Goal: Task Accomplishment & Management: Complete application form

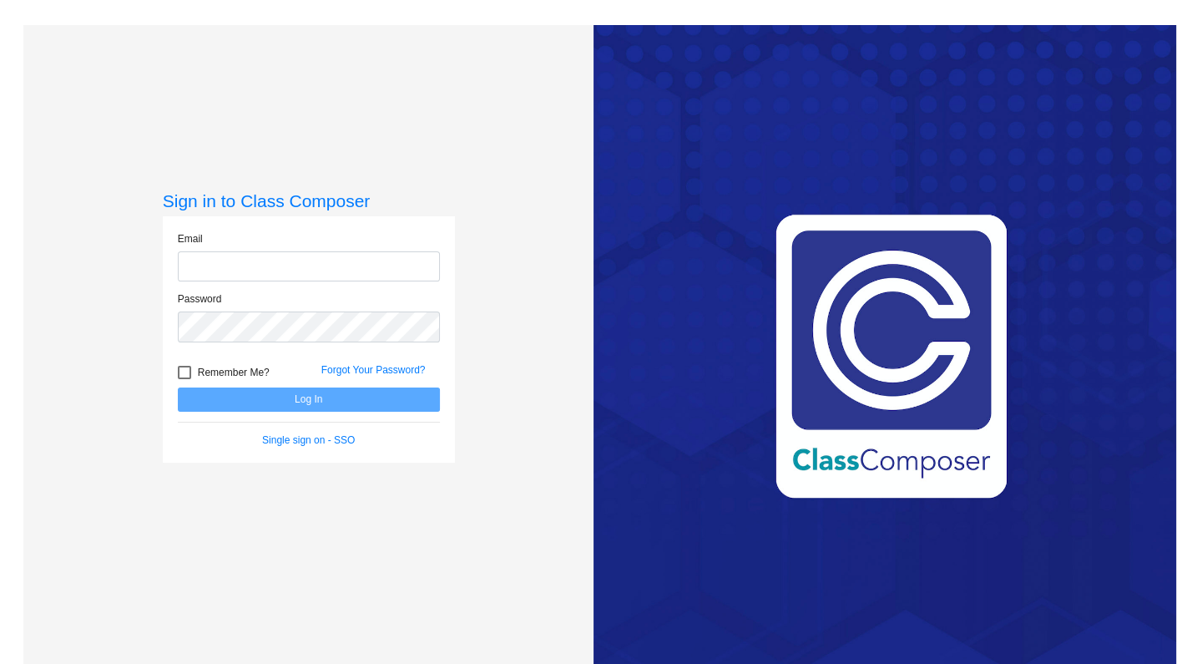
type input "[EMAIL_ADDRESS][DOMAIN_NAME]"
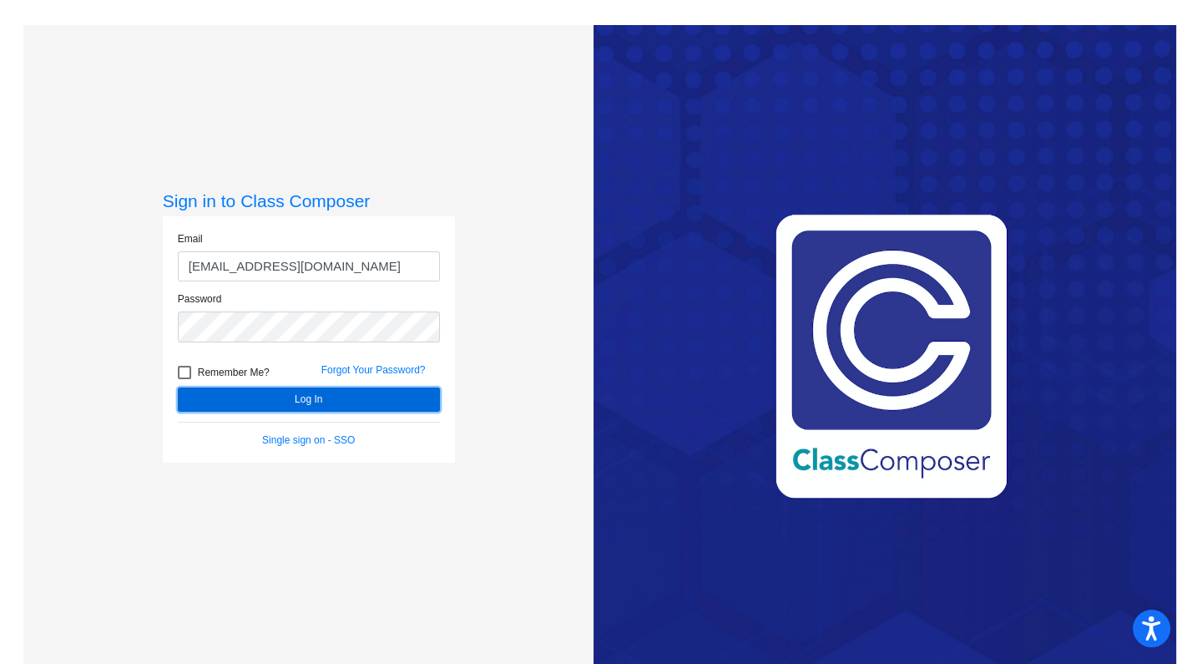
click at [353, 405] on button "Log In" at bounding box center [309, 399] width 262 height 24
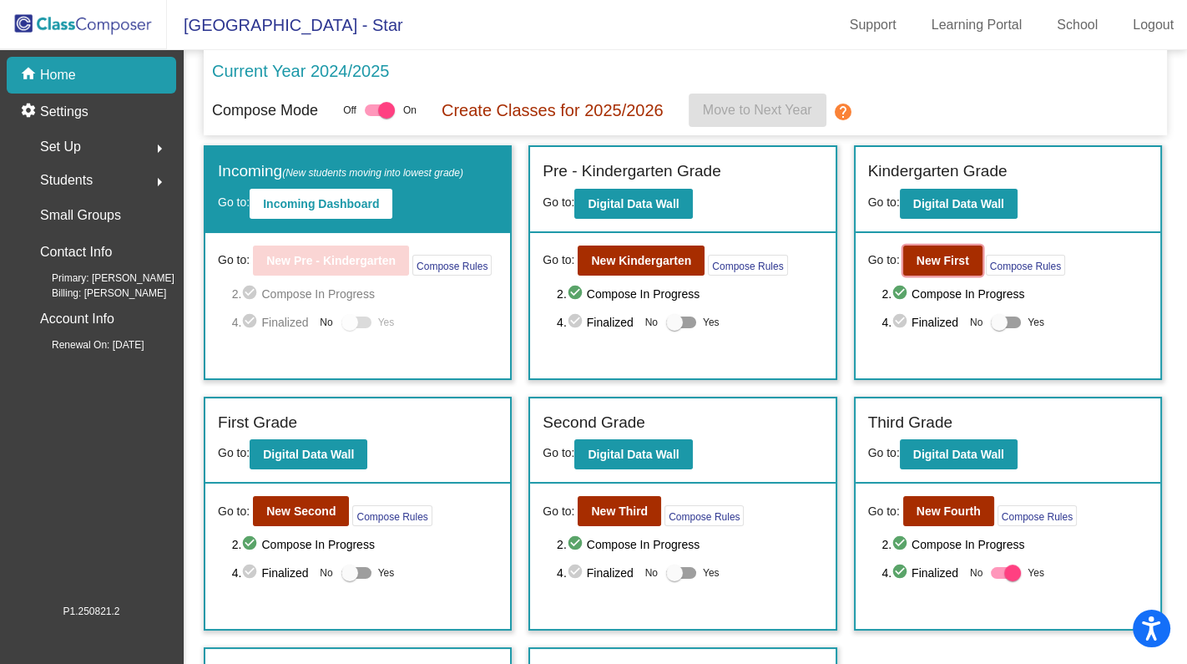
click at [949, 255] on b "New First" at bounding box center [942, 260] width 53 height 13
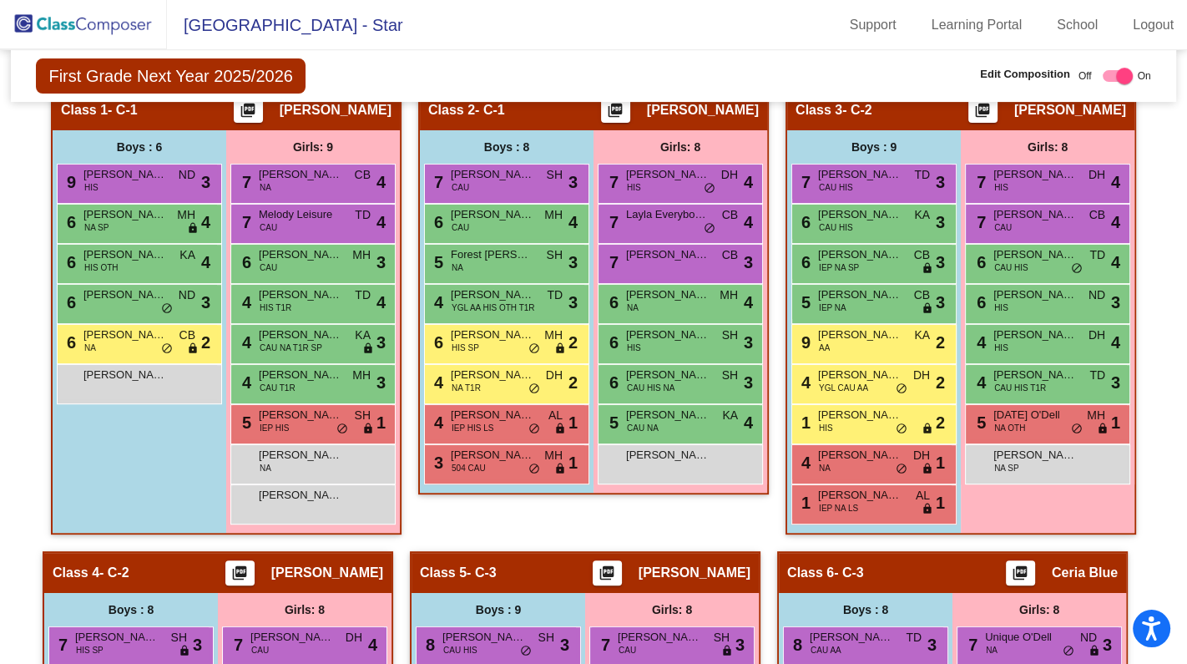
scroll to position [227, 0]
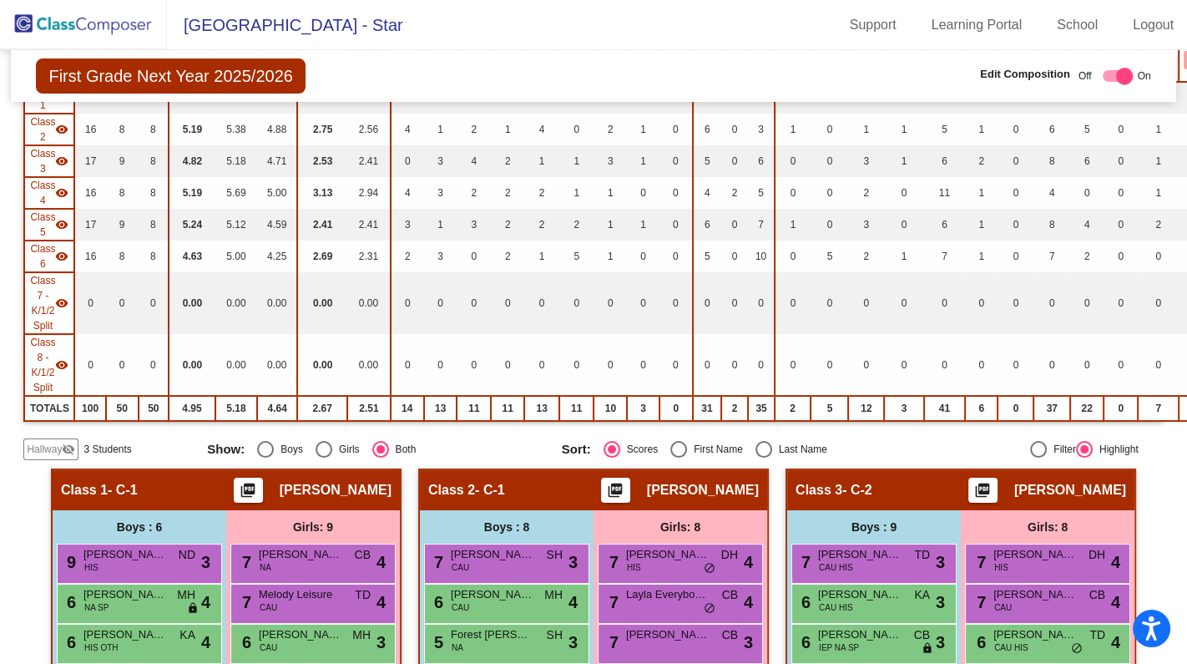
click at [60, 444] on span "Hallway" at bounding box center [44, 449] width 35 height 15
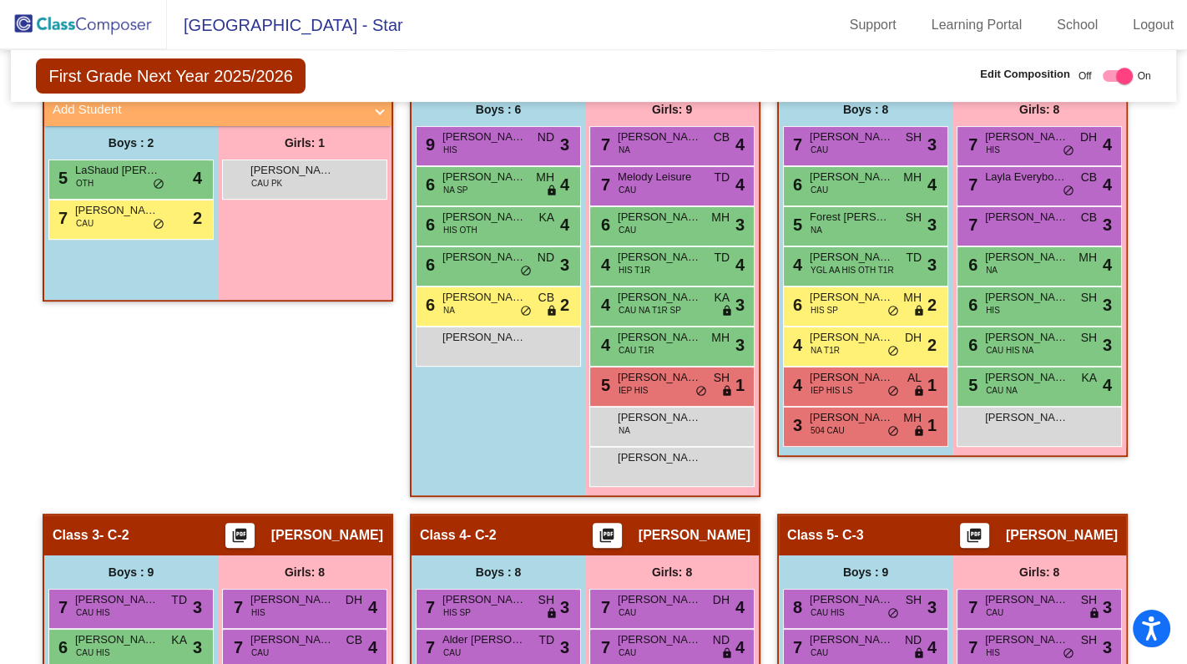
scroll to position [607, 0]
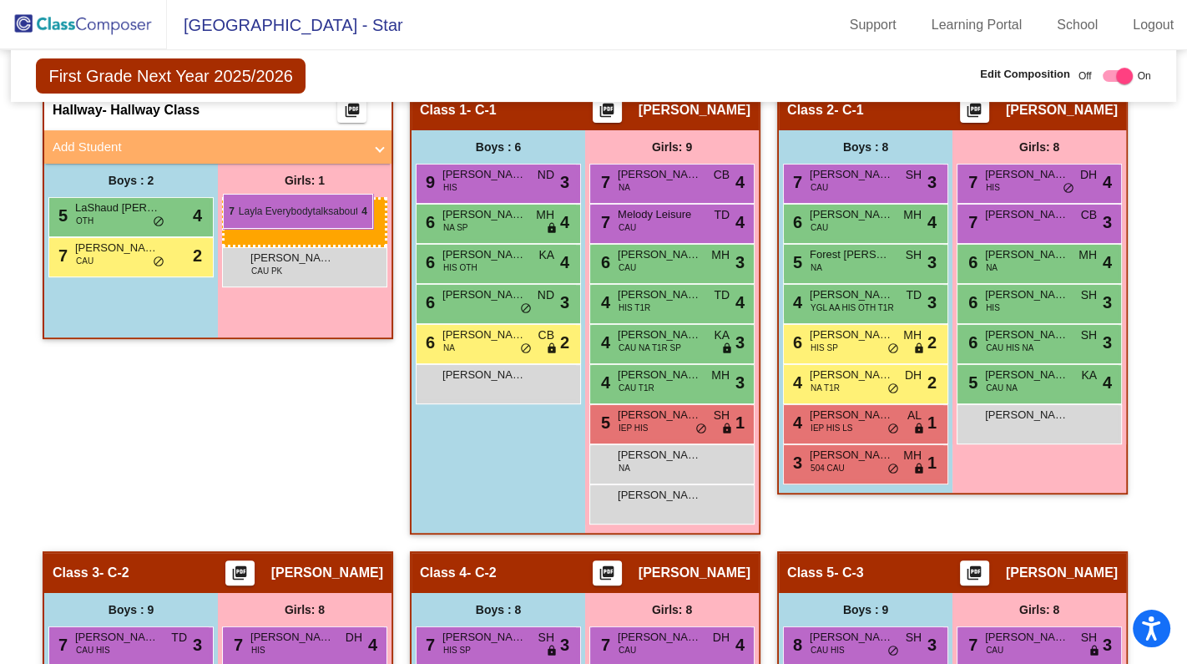
drag, startPoint x: 1066, startPoint y: 210, endPoint x: 223, endPoint y: 194, distance: 843.2
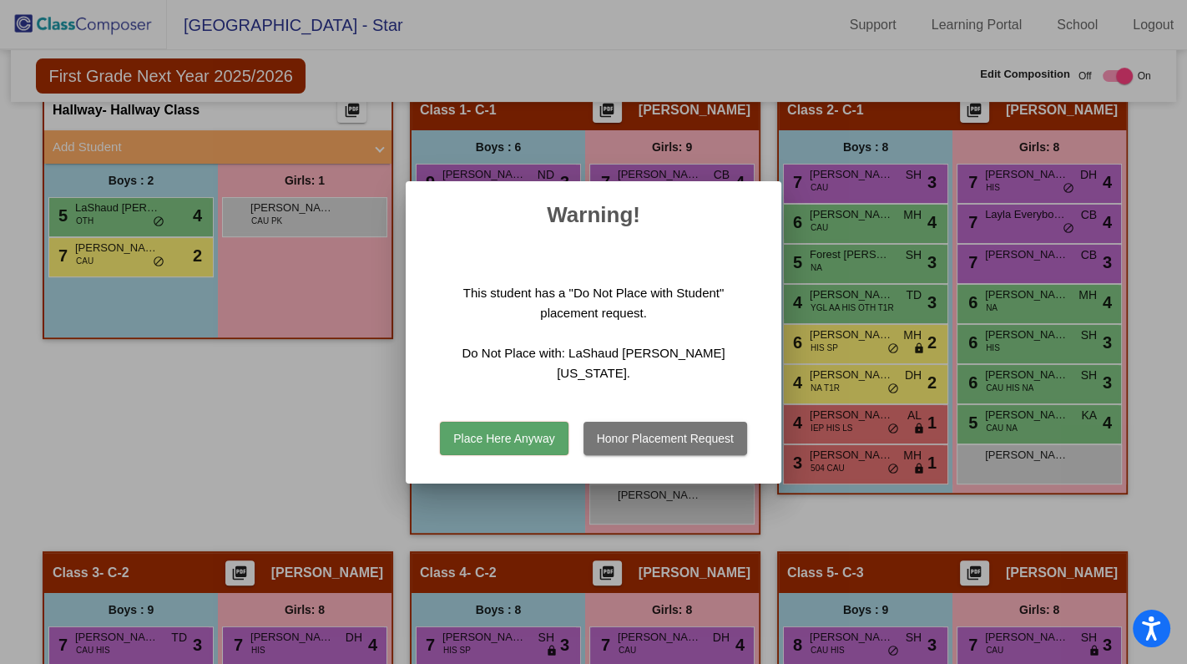
click at [516, 422] on button "Place Here Anyway" at bounding box center [504, 438] width 128 height 33
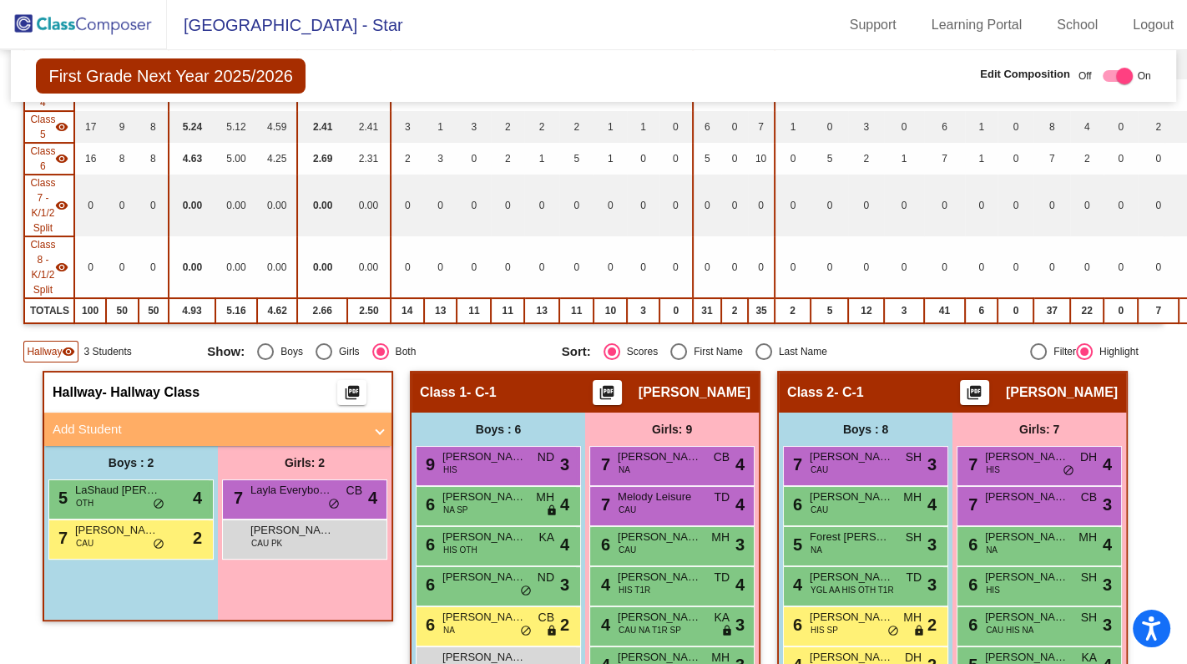
scroll to position [0, 0]
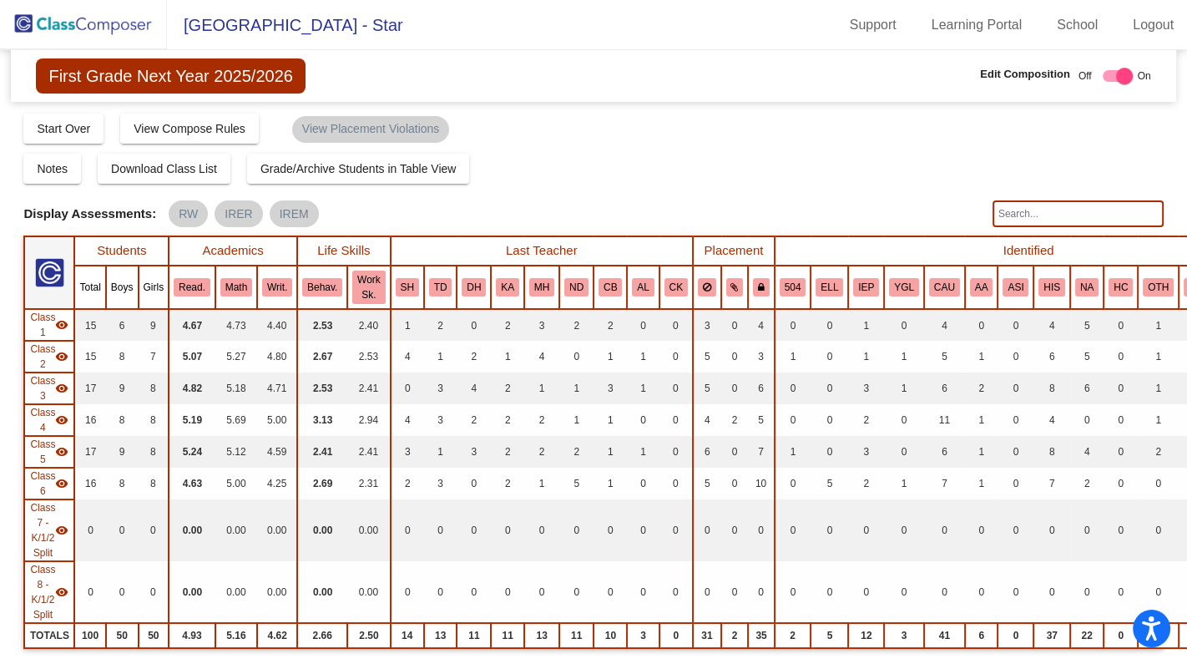
click at [95, 21] on img at bounding box center [83, 24] width 167 height 49
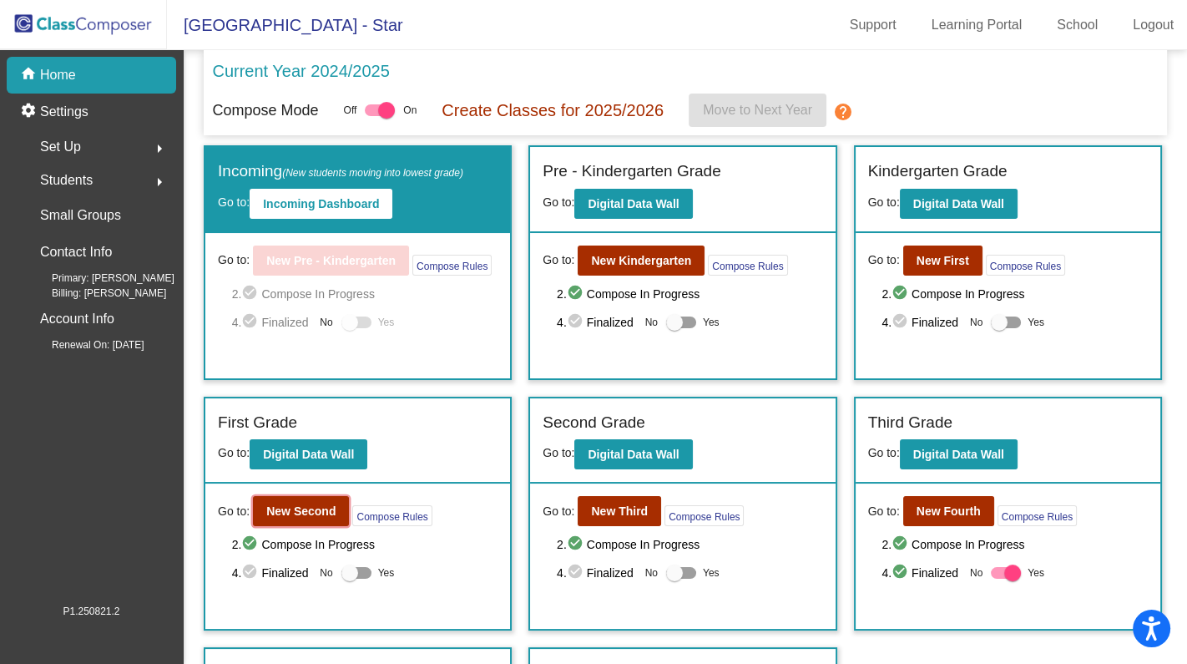
click at [313, 510] on b "New Second" at bounding box center [300, 510] width 69 height 13
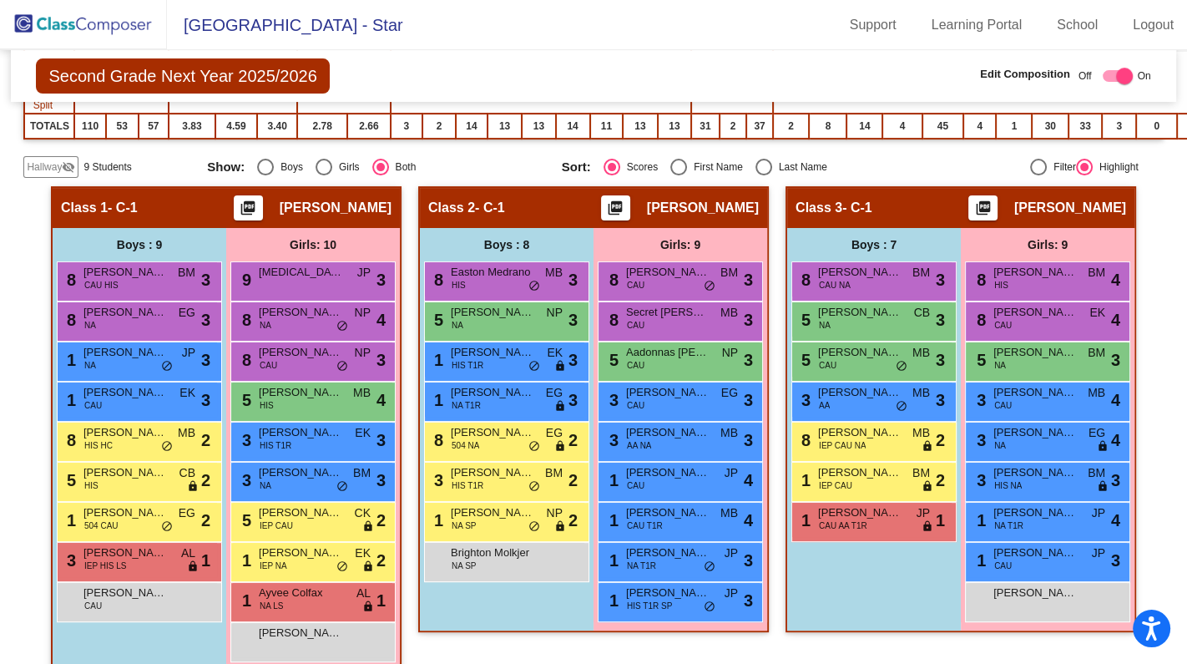
scroll to position [531, 0]
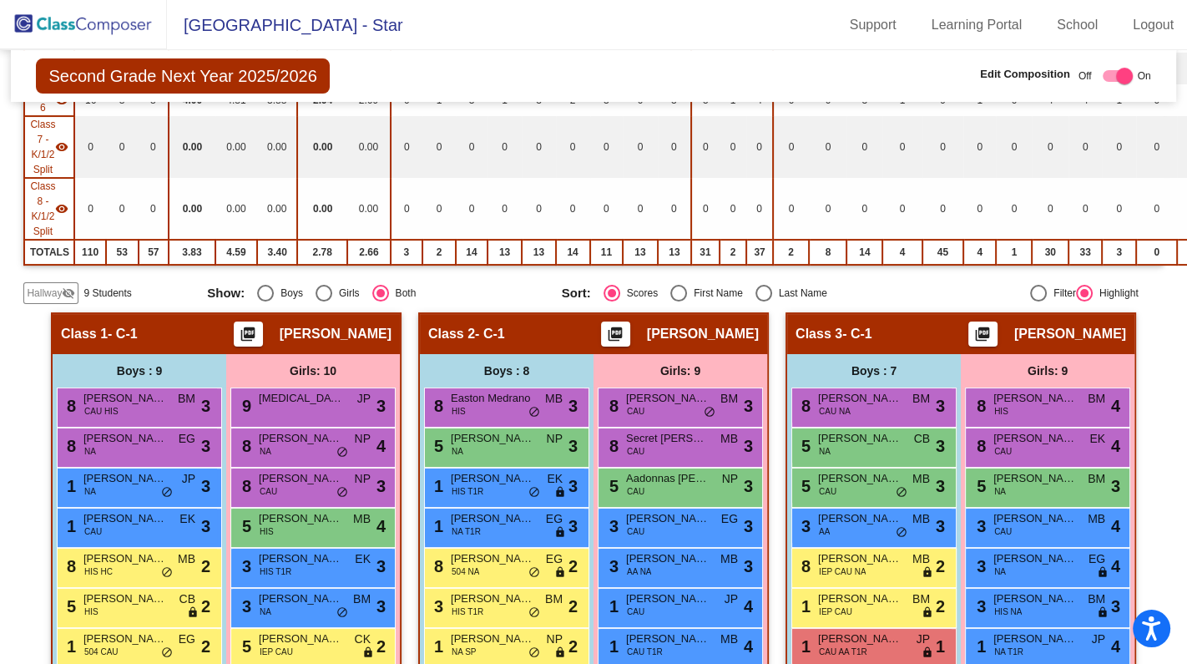
click at [58, 138] on table "Students Academics Life Skills Last Teacher Placement Identified Total Boys Gir…" at bounding box center [652, 58] width 1258 height 413
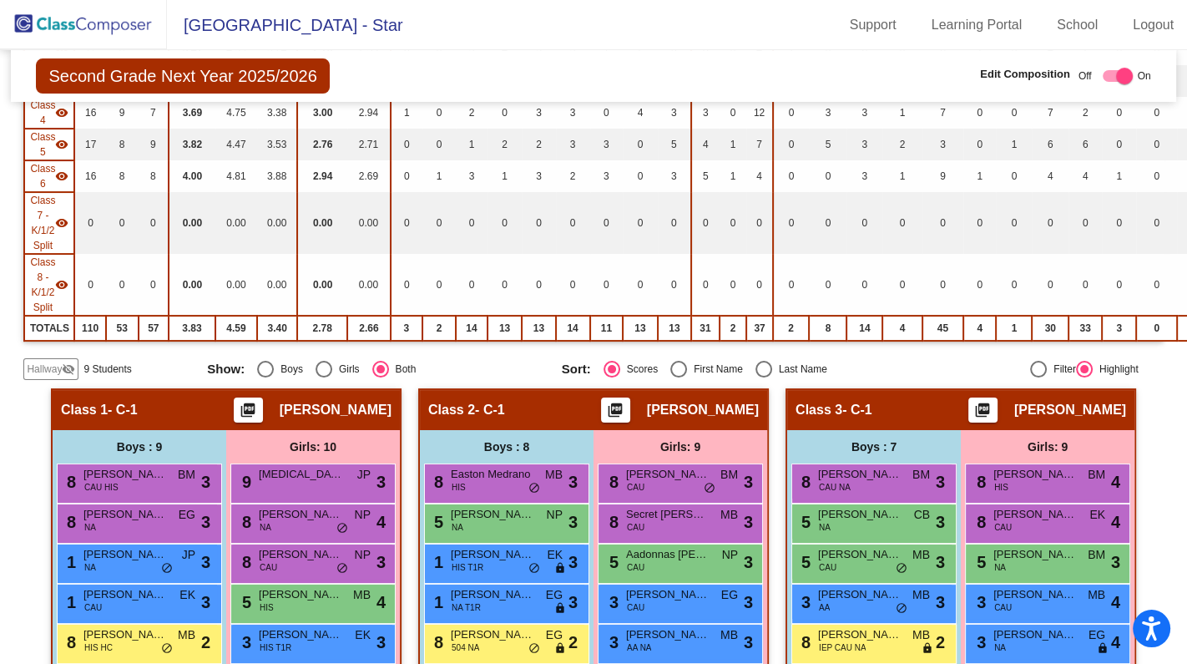
scroll to position [303, 0]
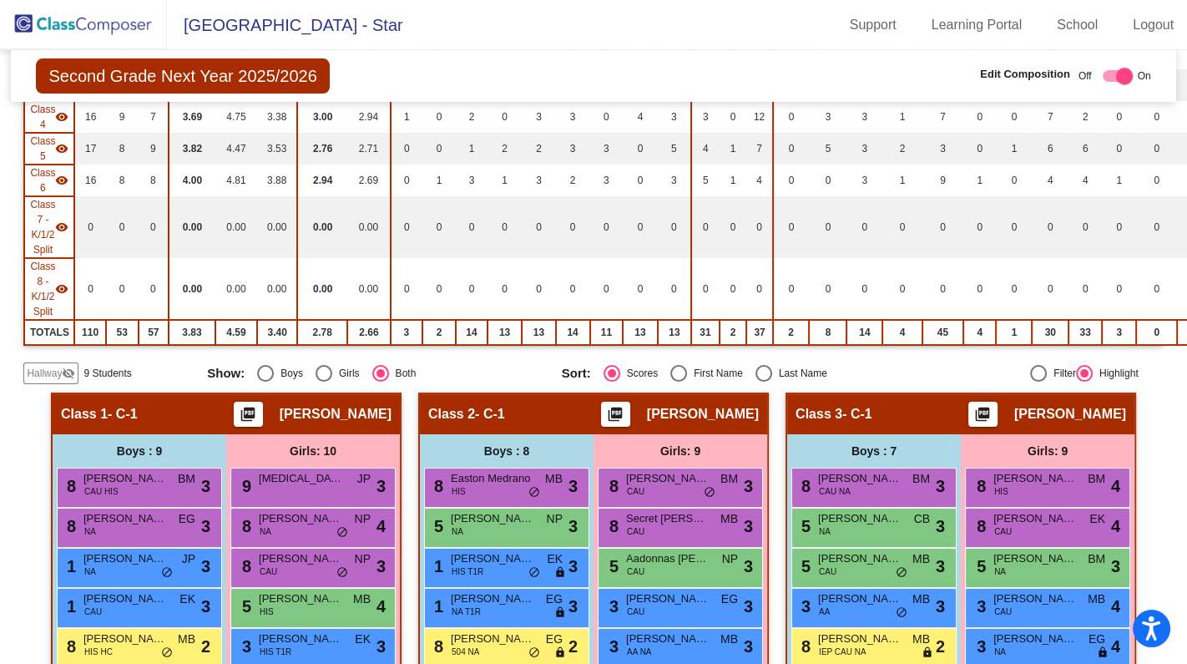
click at [47, 366] on span "Hallway" at bounding box center [44, 373] width 35 height 15
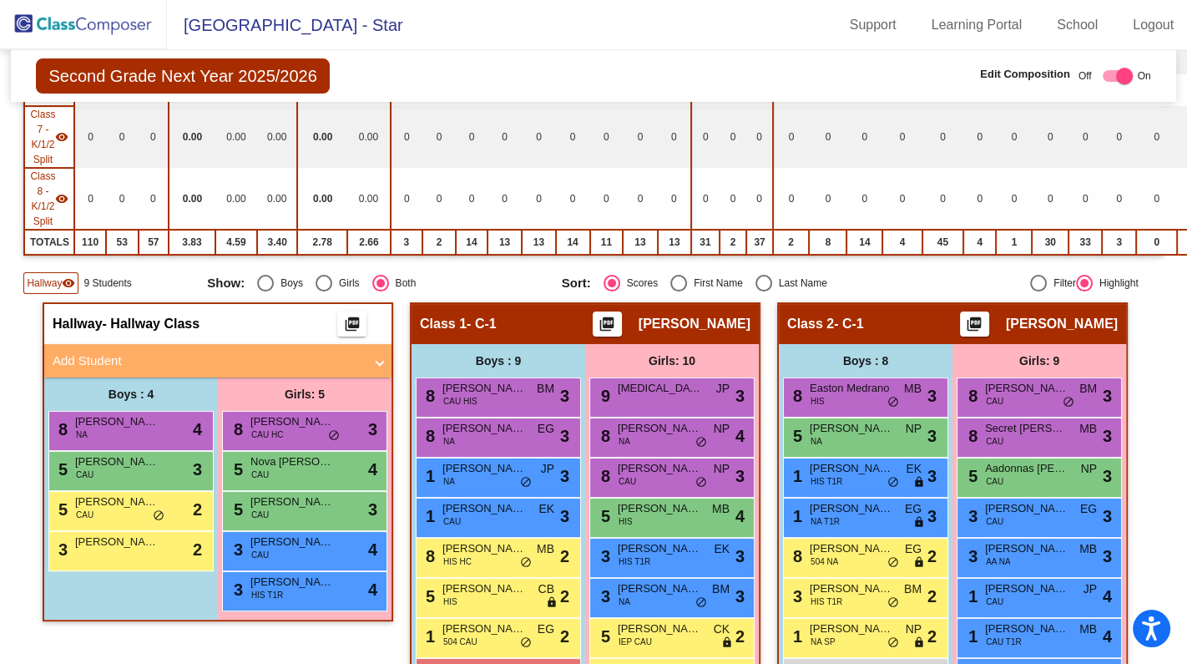
scroll to position [531, 0]
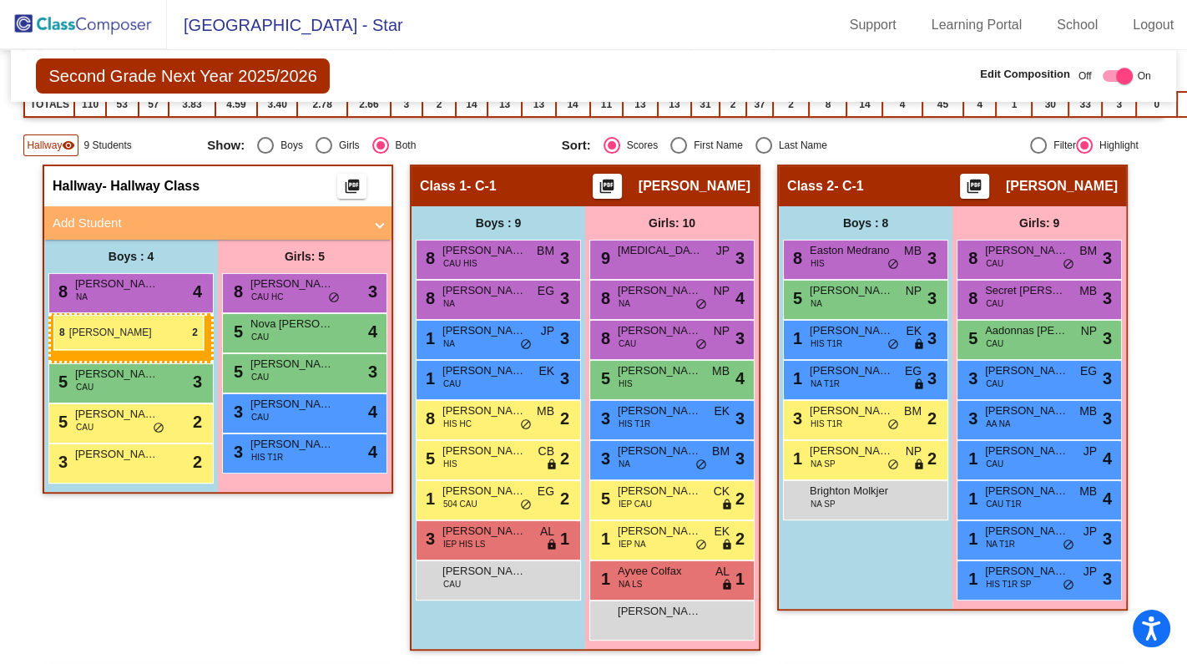
drag, startPoint x: 838, startPoint y: 406, endPoint x: 53, endPoint y: 315, distance: 789.8
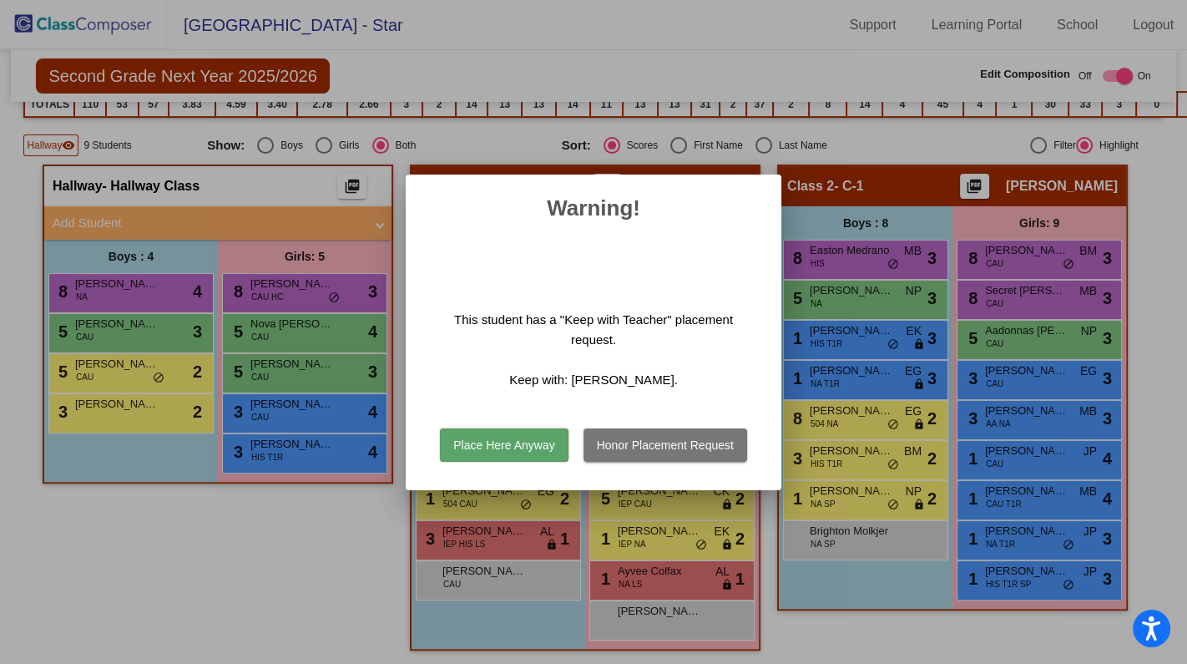
click at [492, 447] on button "Place Here Anyway" at bounding box center [504, 444] width 128 height 33
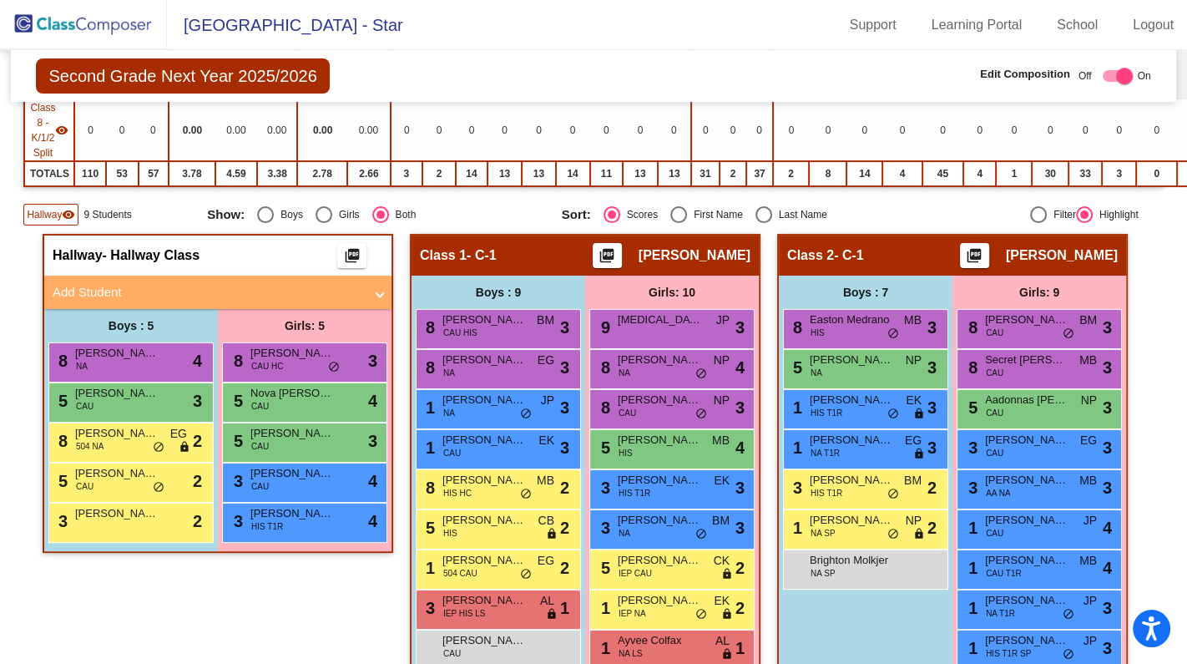
scroll to position [379, 0]
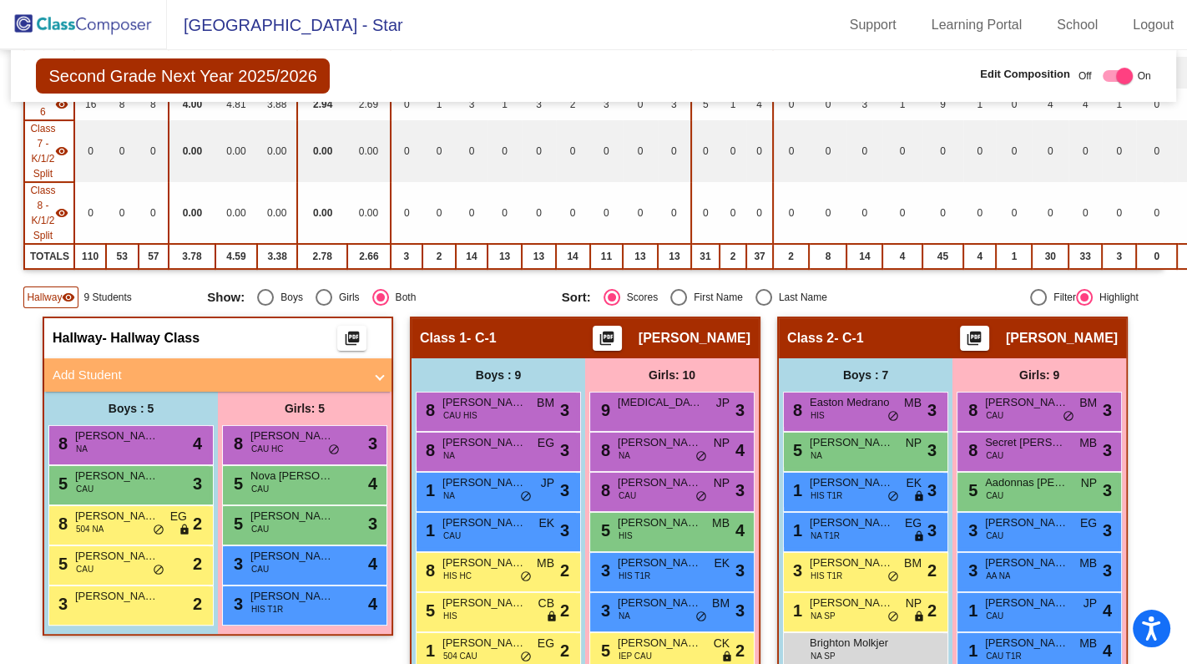
click at [85, 366] on mat-panel-title "Add Student" at bounding box center [208, 375] width 310 height 19
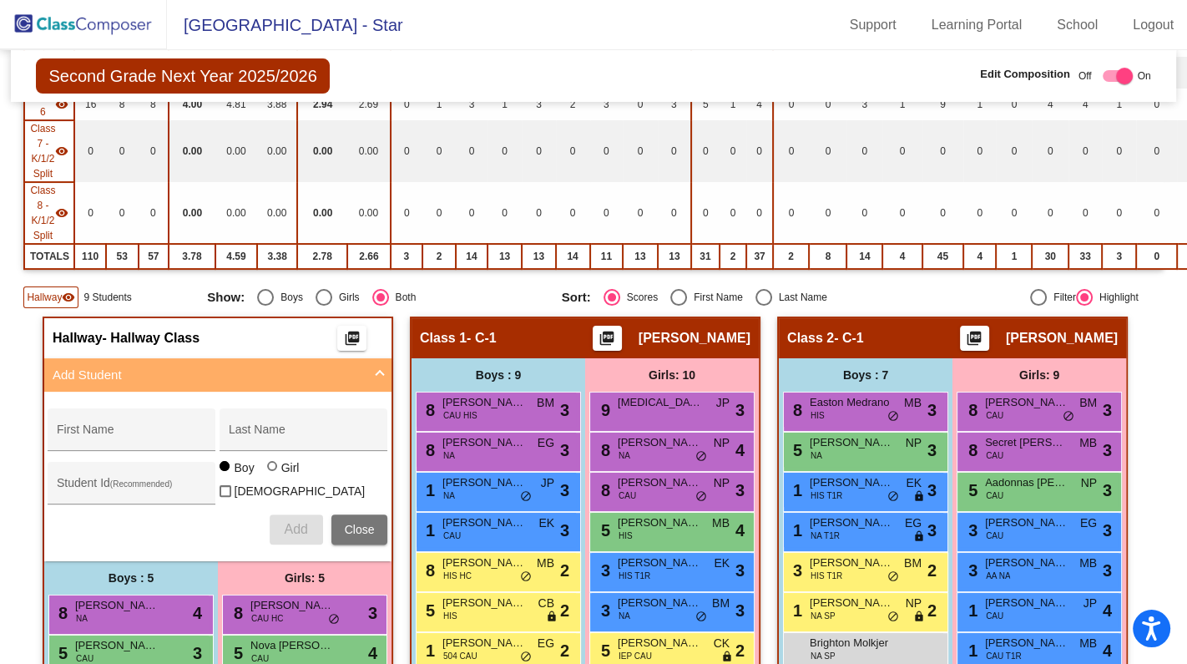
click at [113, 429] on input "First Name" at bounding box center [132, 435] width 150 height 13
type input "[PERSON_NAME]"
click at [267, 471] on div at bounding box center [272, 466] width 10 height 10
click at [273, 474] on input "Girl" at bounding box center [273, 474] width 1 height 1
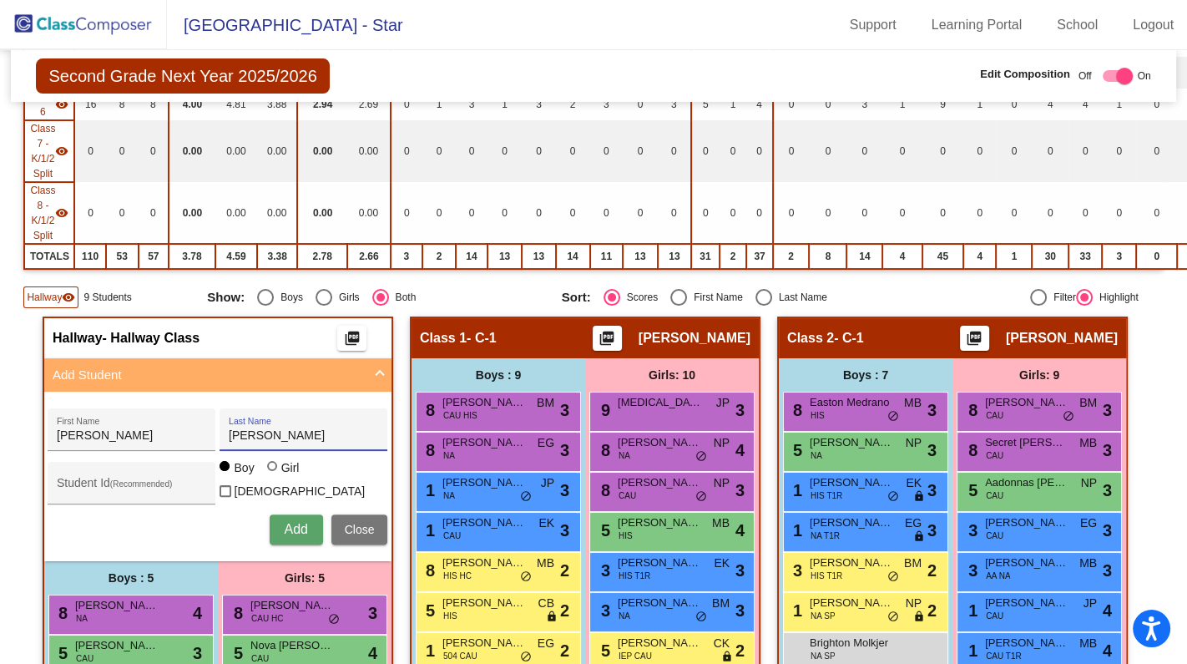
radio input "true"
click at [284, 522] on span "Add" at bounding box center [295, 529] width 23 height 14
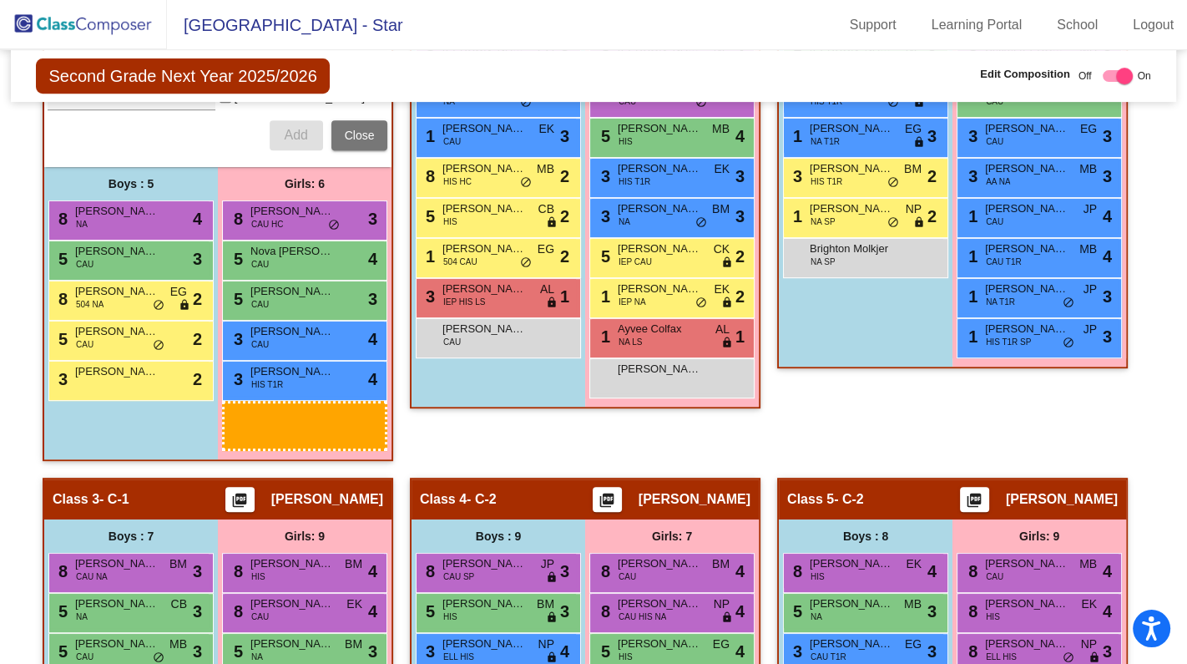
scroll to position [818, 0]
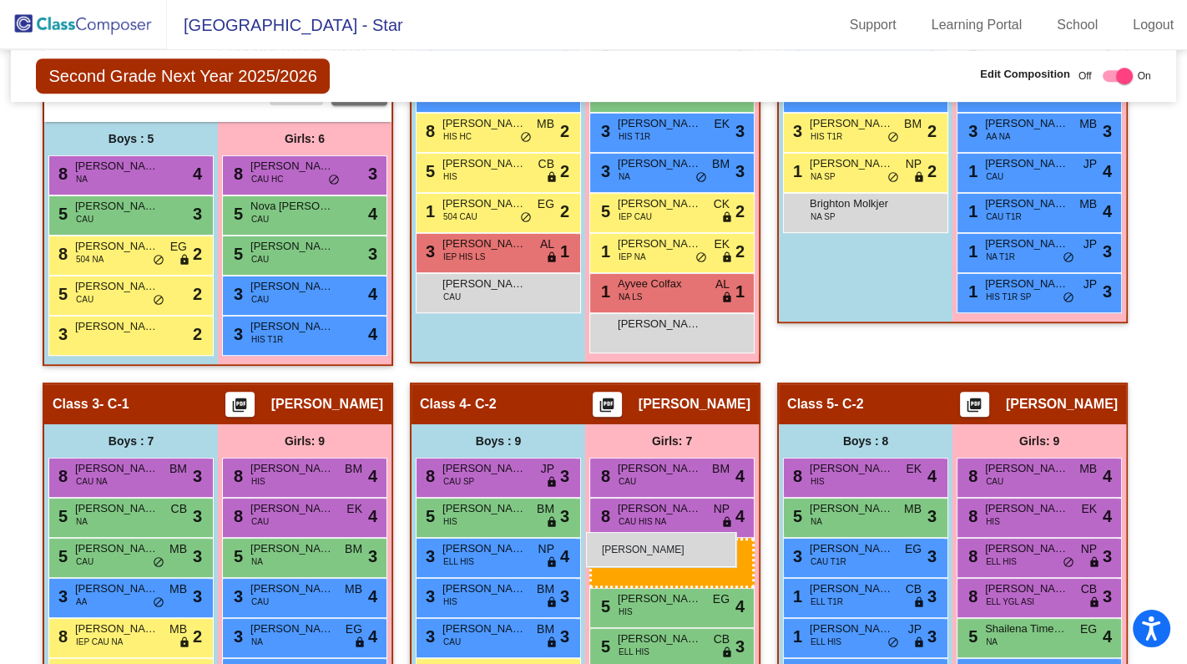
drag, startPoint x: 307, startPoint y: 579, endPoint x: 586, endPoint y: 532, distance: 282.8
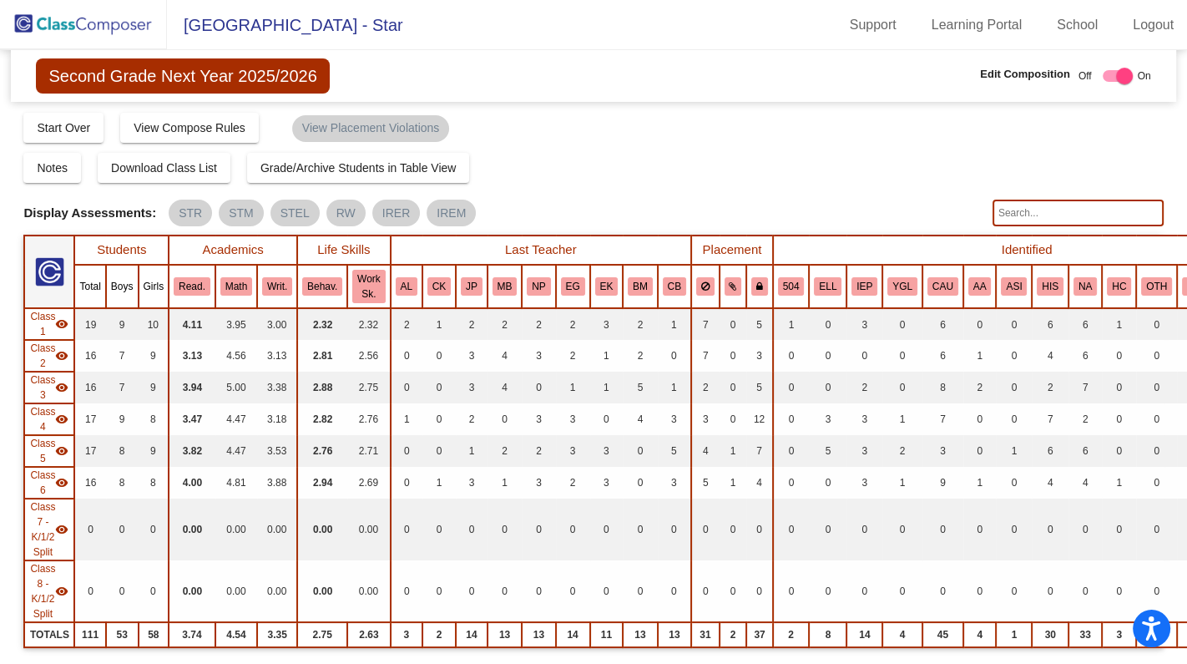
scroll to position [0, 0]
